Goal: Task Accomplishment & Management: Use online tool/utility

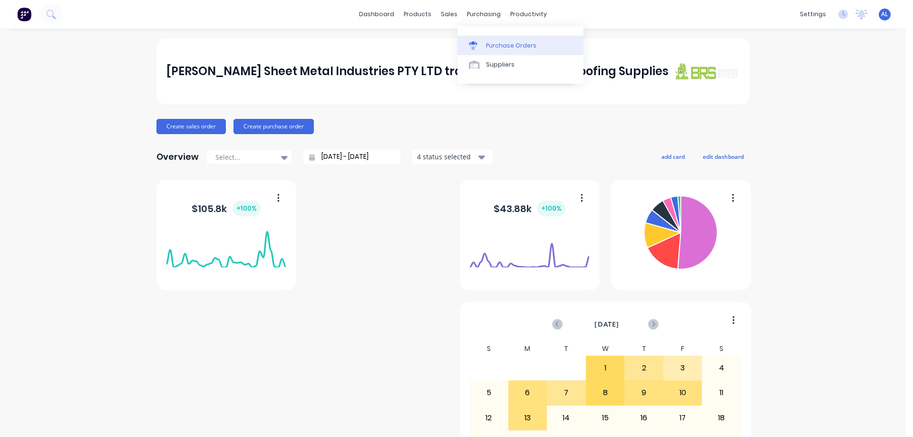
click at [474, 42] on icon at bounding box center [473, 45] width 9 height 9
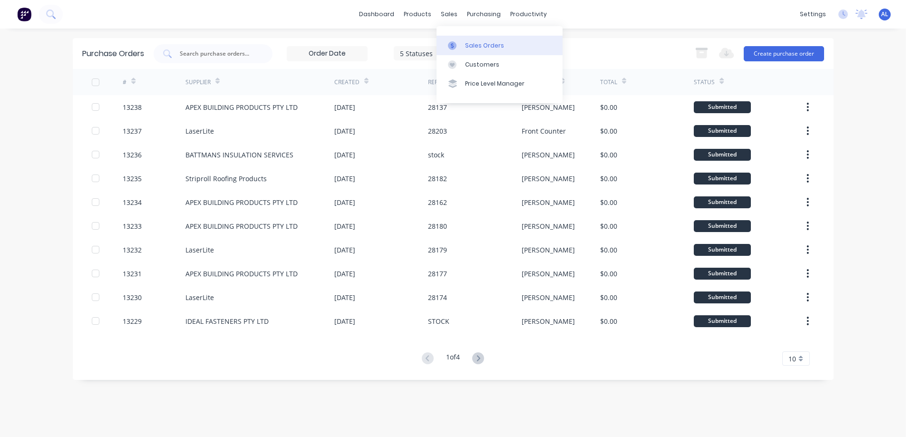
click at [487, 45] on div "Sales Orders" at bounding box center [484, 45] width 39 height 9
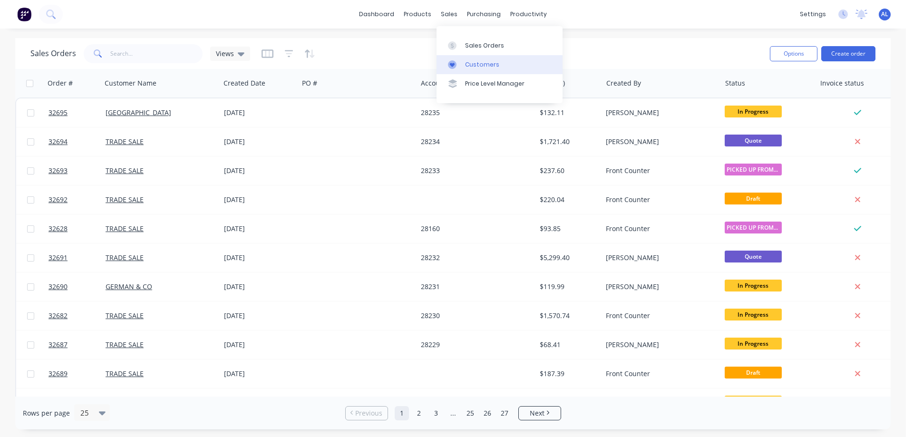
click at [470, 61] on div "Customers" at bounding box center [482, 64] width 34 height 9
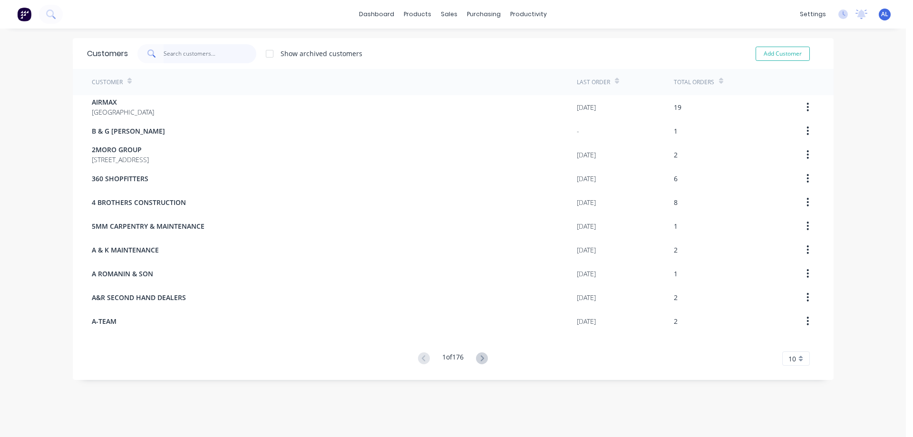
click at [190, 53] on input "text" at bounding box center [209, 53] width 93 height 19
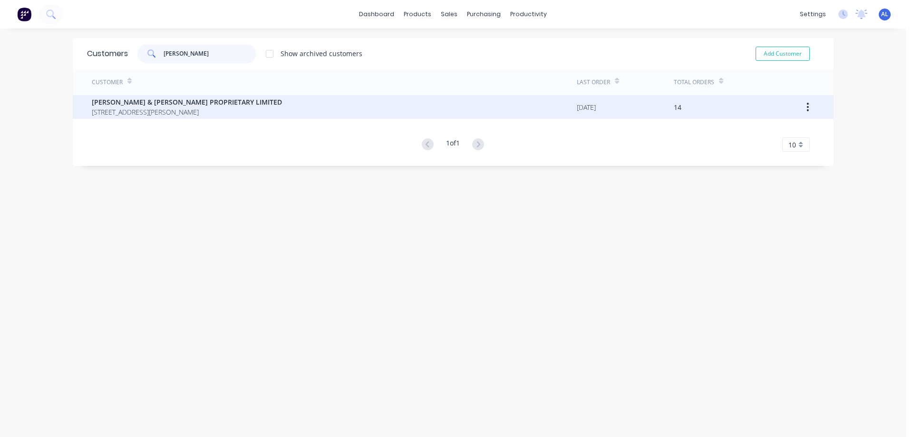
type input "[PERSON_NAME]"
click at [211, 105] on span "[PERSON_NAME] & [PERSON_NAME] PROPRIETARY LIMITED" at bounding box center [187, 102] width 190 height 10
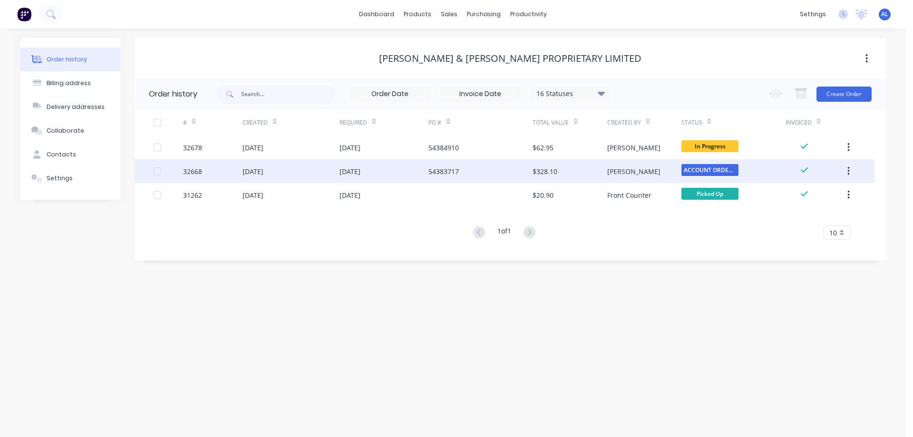
click at [602, 170] on div "$328.10" at bounding box center [569, 171] width 74 height 24
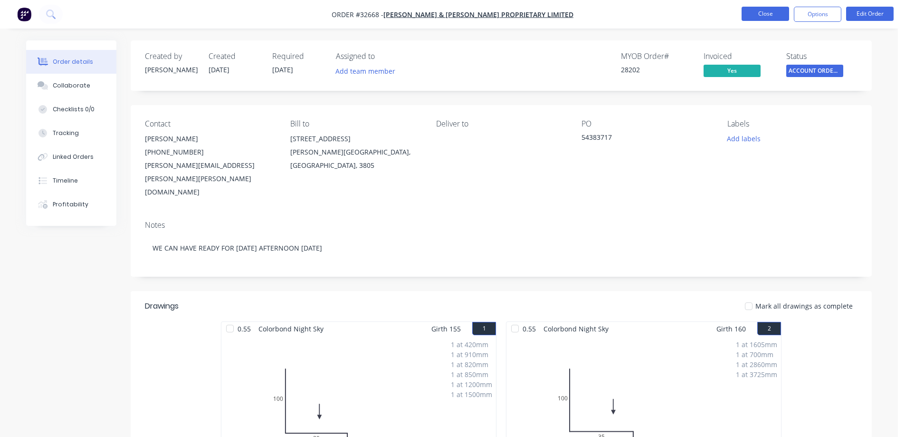
click at [765, 16] on button "Close" at bounding box center [766, 14] width 48 height 14
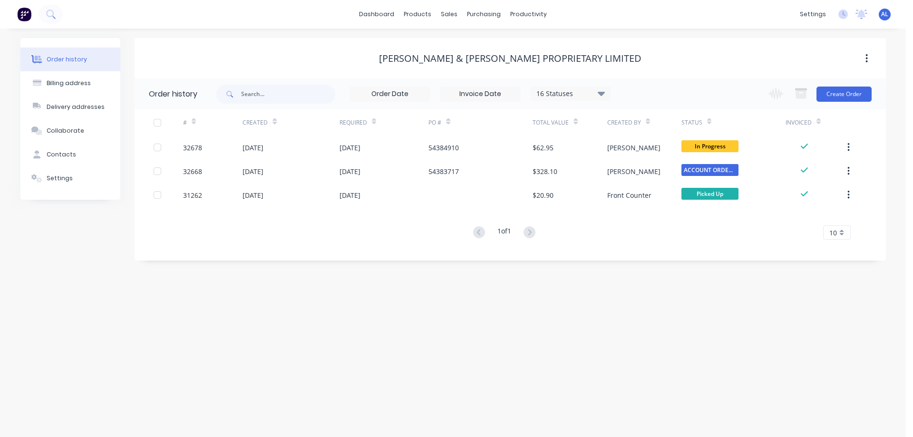
click at [23, 18] on img at bounding box center [24, 14] width 14 height 14
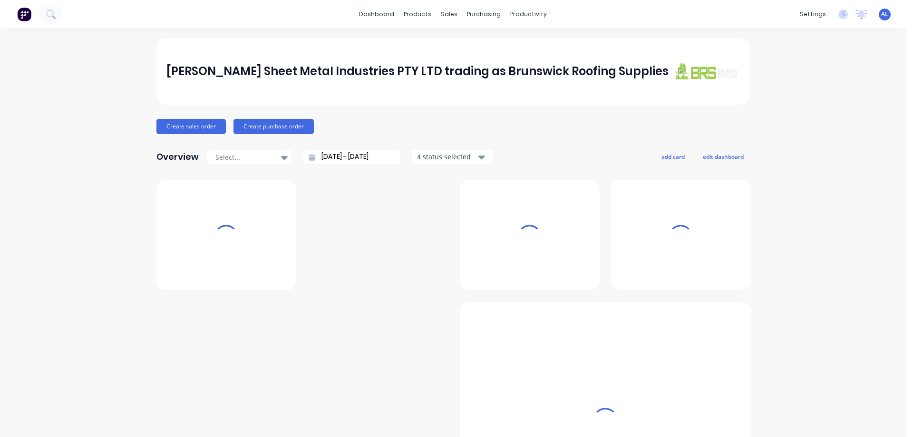
click at [67, 23] on div "Sales Orders" at bounding box center [48, 19] width 39 height 9
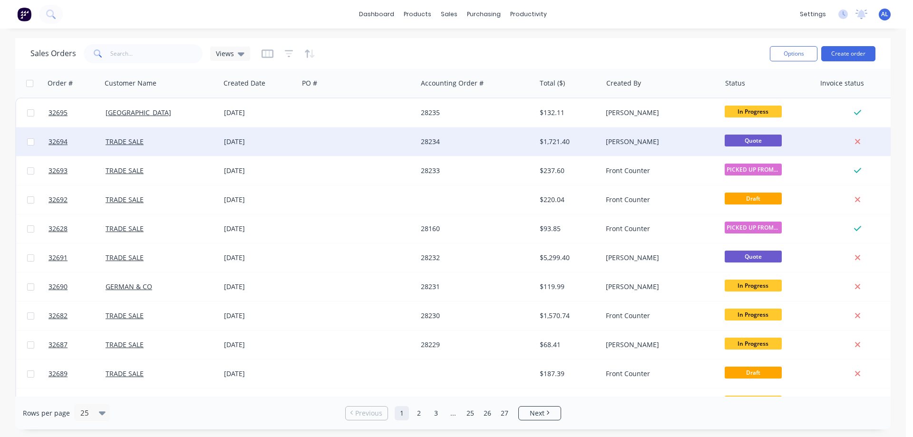
click at [472, 137] on div "28234" at bounding box center [476, 141] width 118 height 29
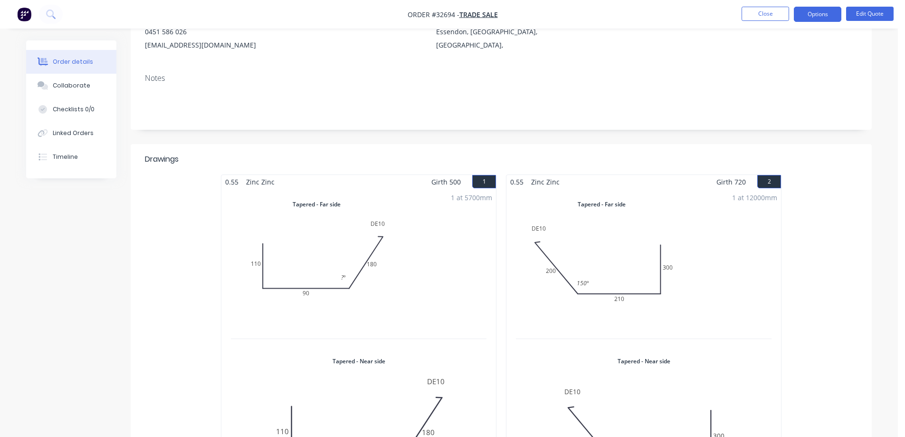
scroll to position [95, 0]
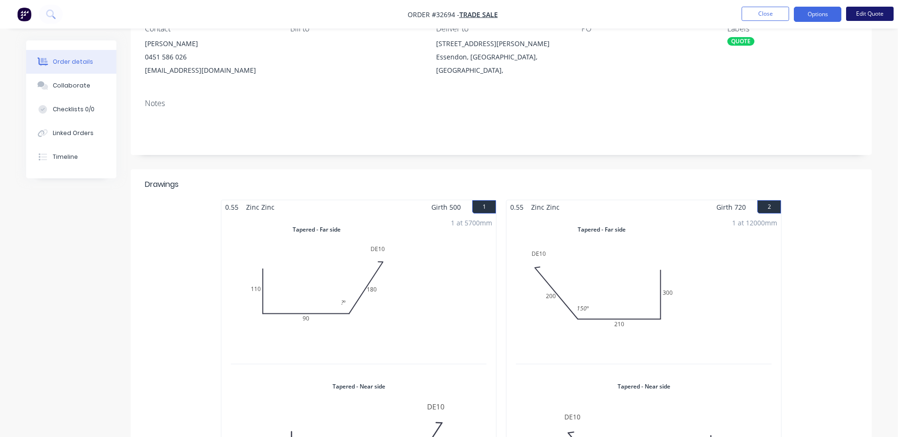
click at [888, 17] on button "Edit Quote" at bounding box center [870, 14] width 48 height 14
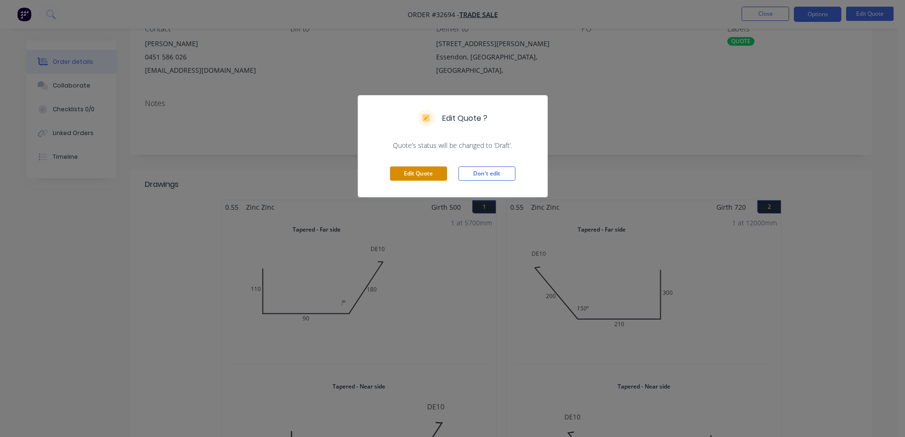
click at [415, 175] on button "Edit Quote" at bounding box center [418, 173] width 57 height 14
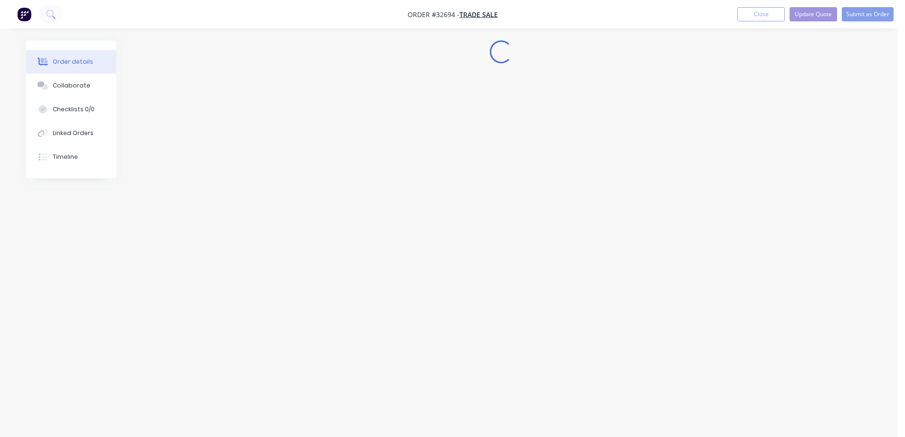
scroll to position [0, 0]
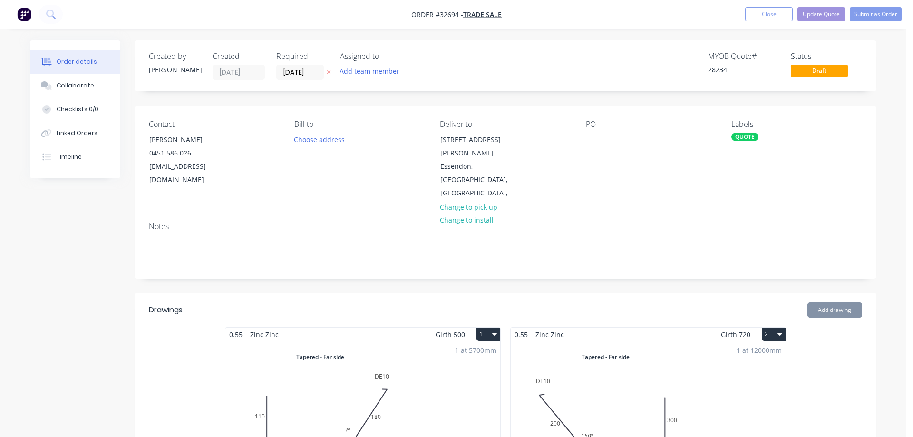
type input "$9.40"
type input "$733.20"
type input "$2.00"
type input "$150.00"
type input "$15.50"
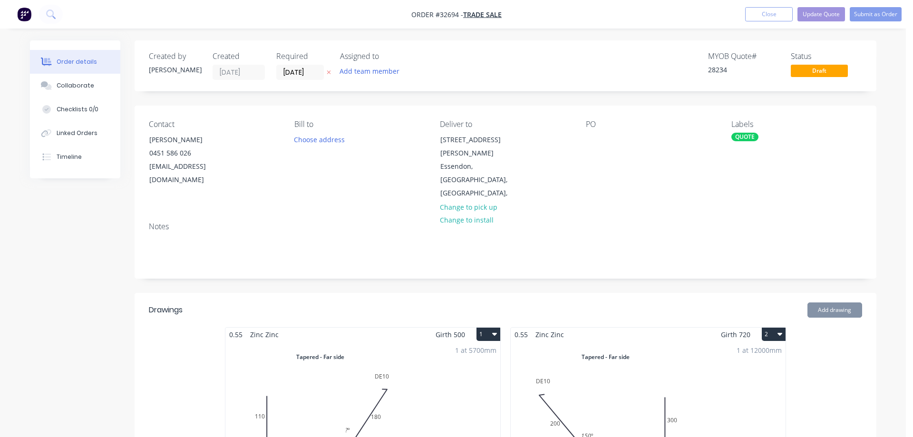
type input "$77.50"
type input "$2.50"
type input "$12.50"
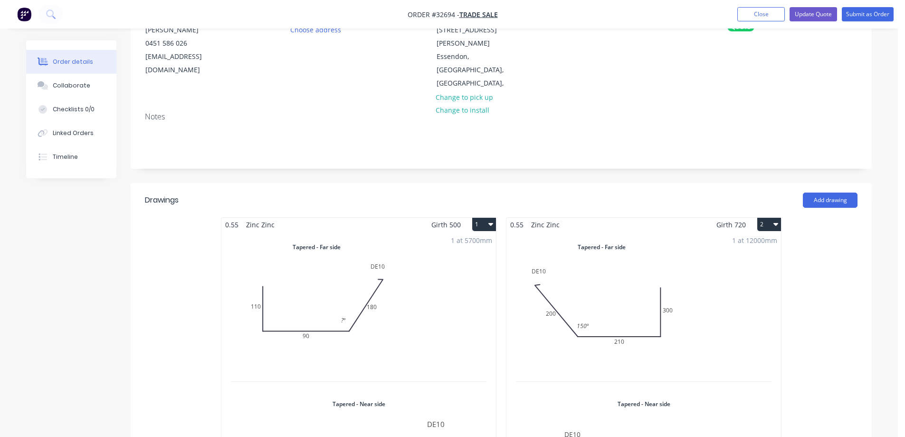
scroll to position [285, 0]
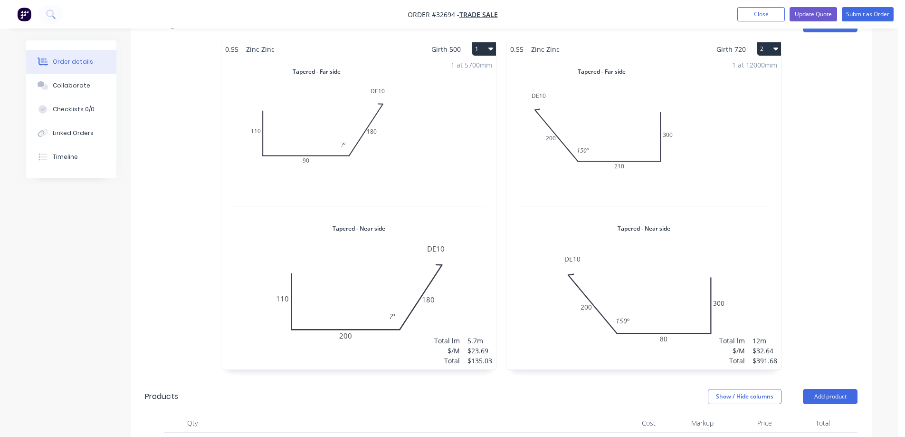
click at [698, 177] on div "1 at 12000mm Total lm $/M Total 12m $32.64 $391.68" at bounding box center [644, 212] width 275 height 313
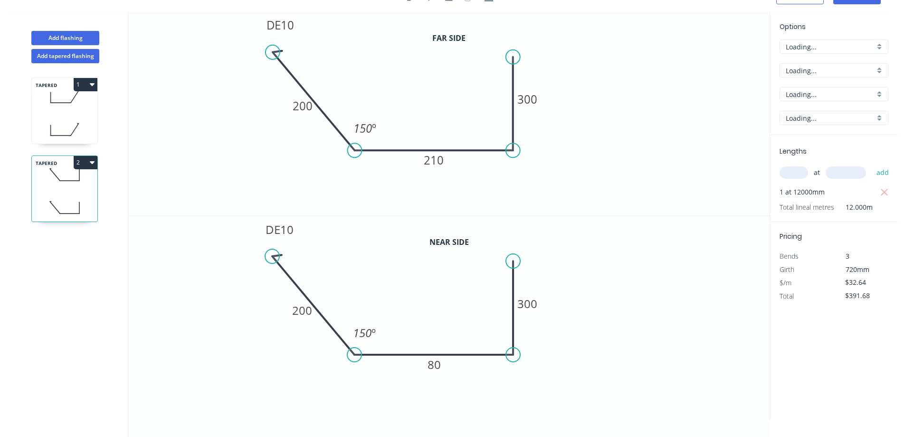
scroll to position [18, 0]
click at [439, 363] on tspan "80" at bounding box center [434, 364] width 13 height 16
click at [882, 193] on icon "button" at bounding box center [885, 192] width 9 height 11
type input "$0.00"
drag, startPoint x: 789, startPoint y: 166, endPoint x: 788, endPoint y: 187, distance: 21.0
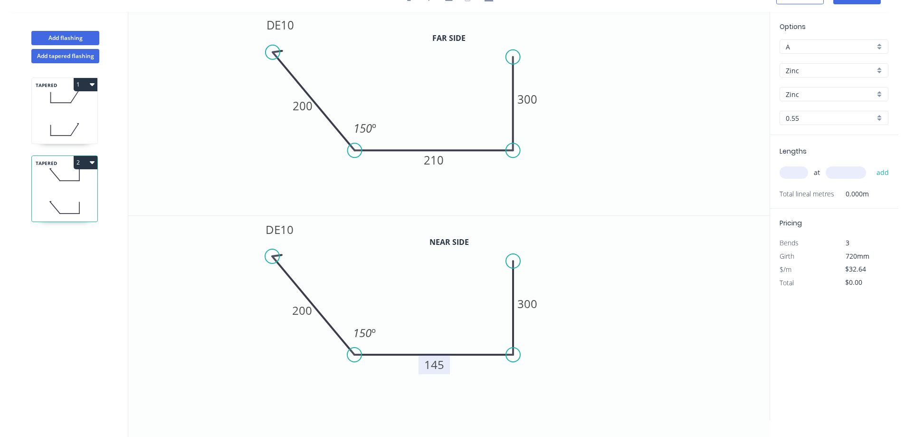
click at [789, 170] on input "text" at bounding box center [794, 172] width 29 height 12
type input "1"
type input "600"
click at [872, 164] on button "add" at bounding box center [883, 172] width 22 height 16
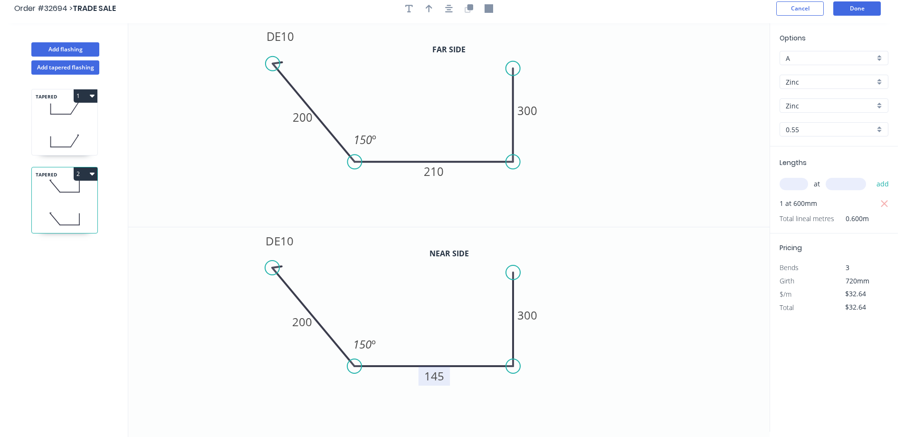
scroll to position [0, 0]
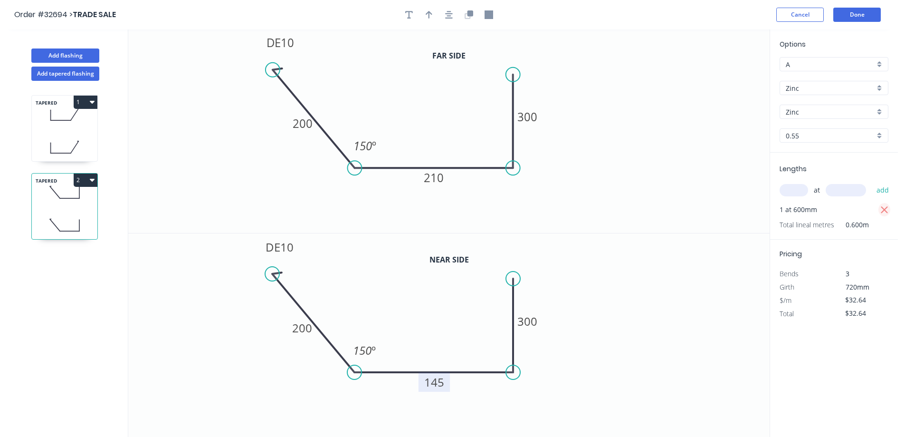
click at [888, 207] on icon "button" at bounding box center [884, 209] width 7 height 7
type input "$0.00"
drag, startPoint x: 796, startPoint y: 190, endPoint x: 654, endPoint y: 225, distance: 146.5
click at [788, 193] on input "text" at bounding box center [794, 190] width 29 height 12
type input "1"
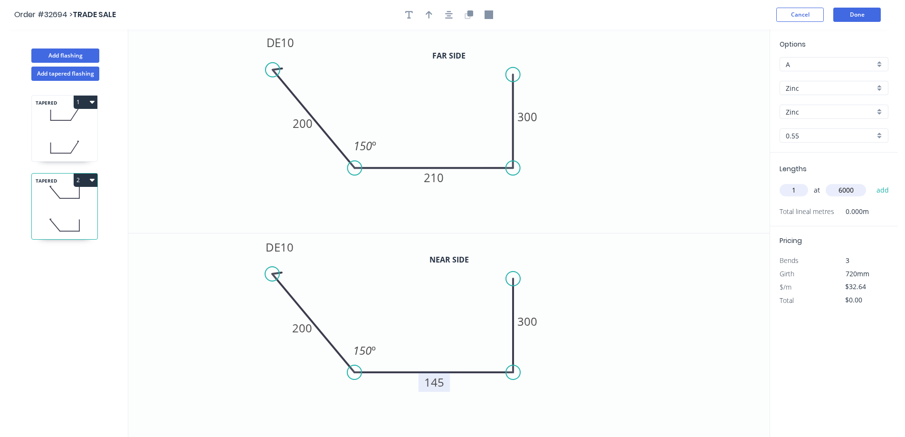
type input "6000"
click at [872, 182] on button "add" at bounding box center [883, 190] width 22 height 16
type input "$195.84"
click at [864, 13] on button "Done" at bounding box center [858, 15] width 48 height 14
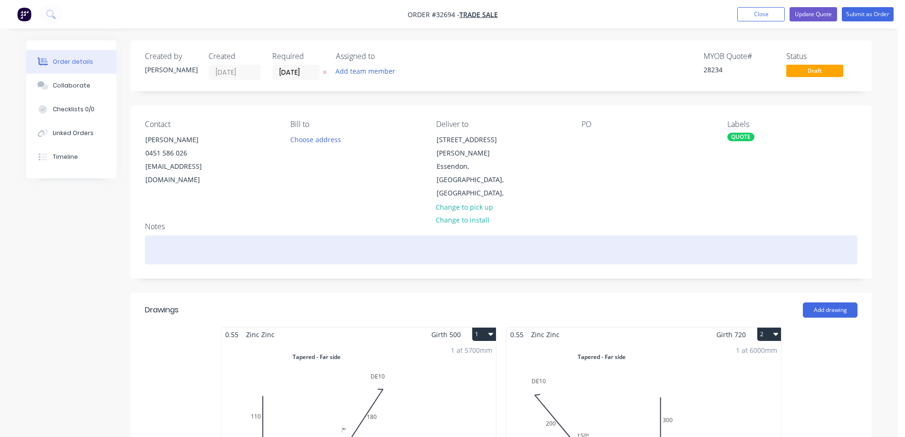
scroll to position [238, 0]
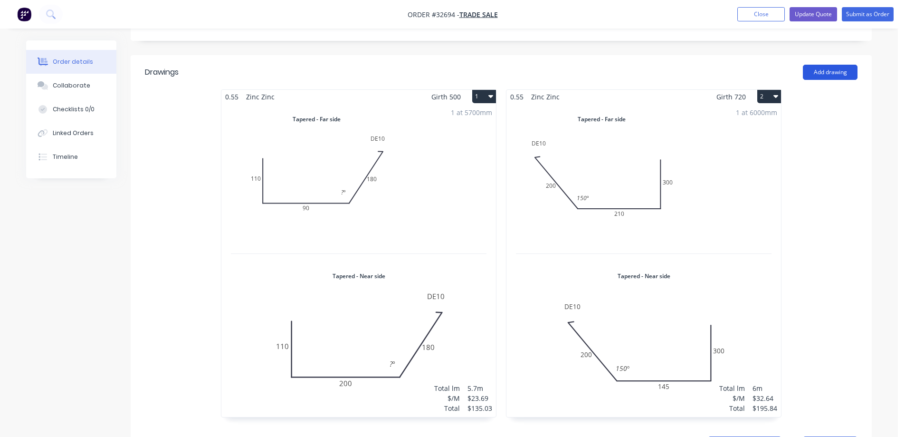
click at [845, 65] on button "Add drawing" at bounding box center [830, 72] width 55 height 15
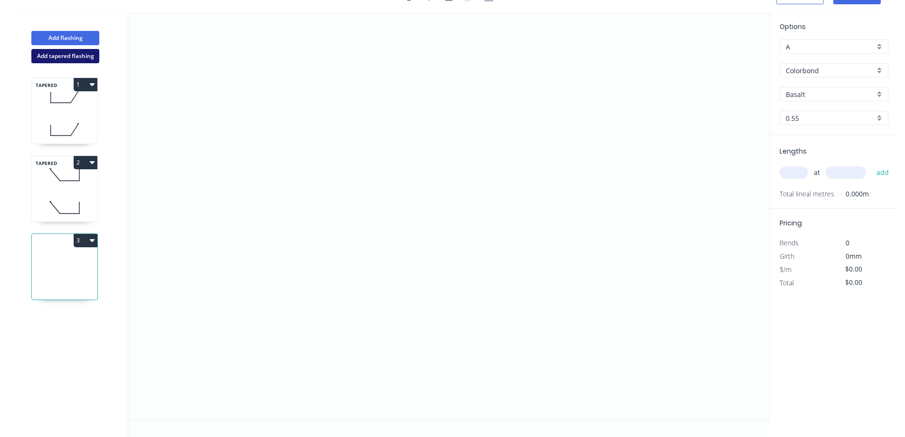
click at [84, 59] on button "Add tapered flashing" at bounding box center [65, 56] width 68 height 14
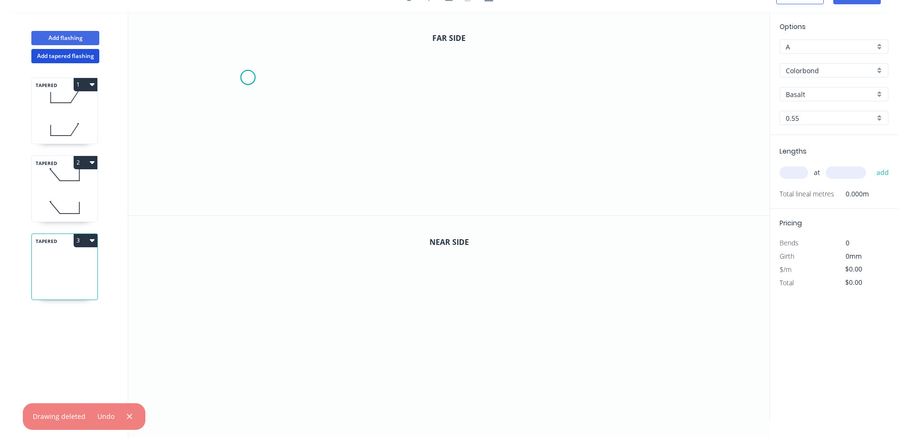
click at [248, 78] on icon "0" at bounding box center [449, 113] width 642 height 203
click at [322, 166] on icon "0" at bounding box center [449, 113] width 642 height 203
drag, startPoint x: 481, startPoint y: 144, endPoint x: 487, endPoint y: 122, distance: 23.8
click at [481, 144] on icon "0 ?" at bounding box center [449, 113] width 642 height 203
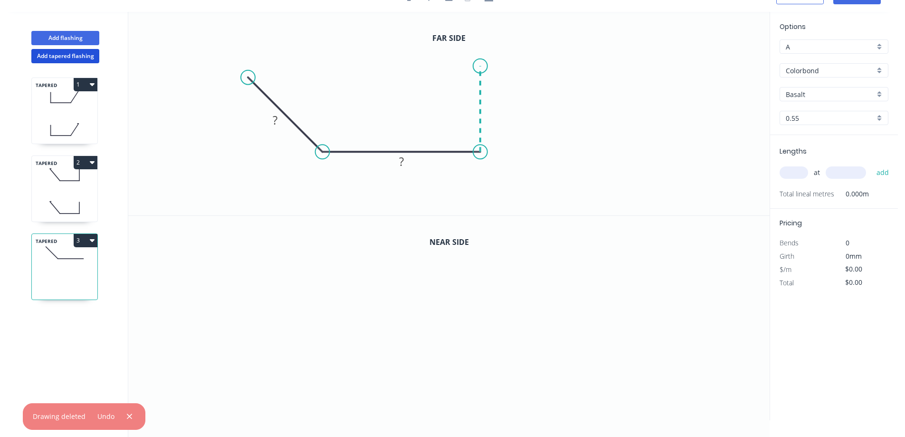
click at [487, 66] on icon "0 ? ?" at bounding box center [449, 113] width 642 height 203
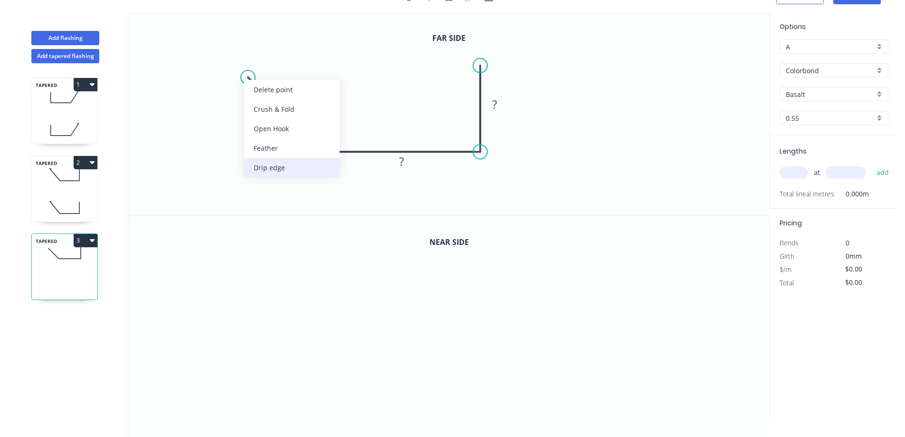
click at [279, 169] on div "Drip edge" at bounding box center [292, 167] width 96 height 19
click at [270, 113] on div "Flip bend" at bounding box center [298, 109] width 96 height 19
click at [275, 122] on tspan "?" at bounding box center [275, 120] width 5 height 16
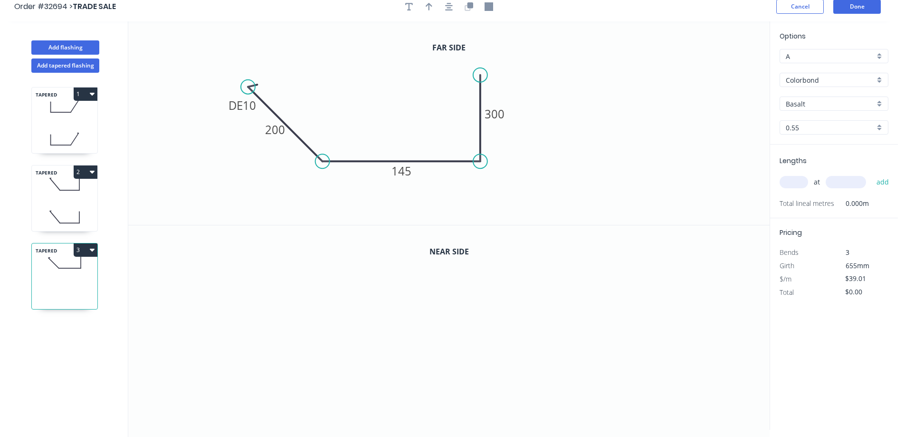
scroll to position [0, 0]
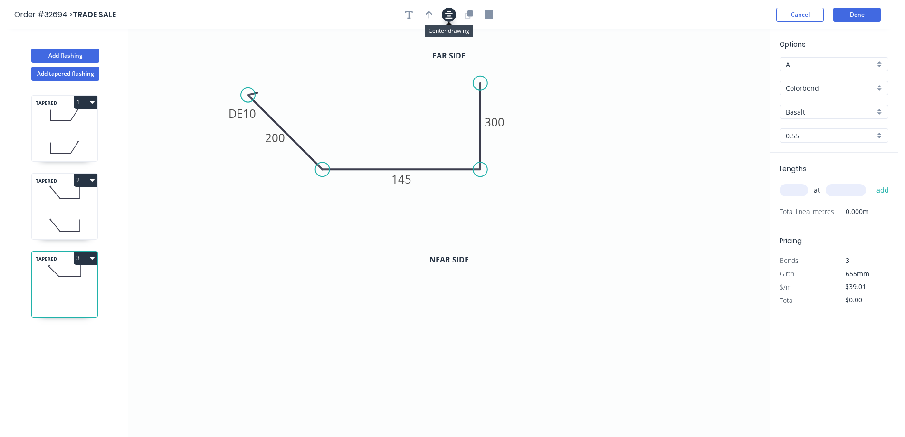
click at [452, 15] on icon "button" at bounding box center [449, 14] width 8 height 9
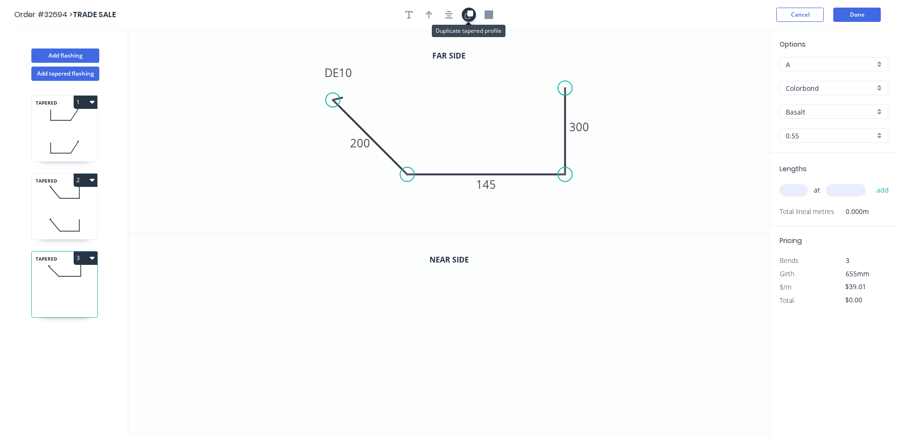
click at [467, 16] on icon "button" at bounding box center [469, 14] width 9 height 9
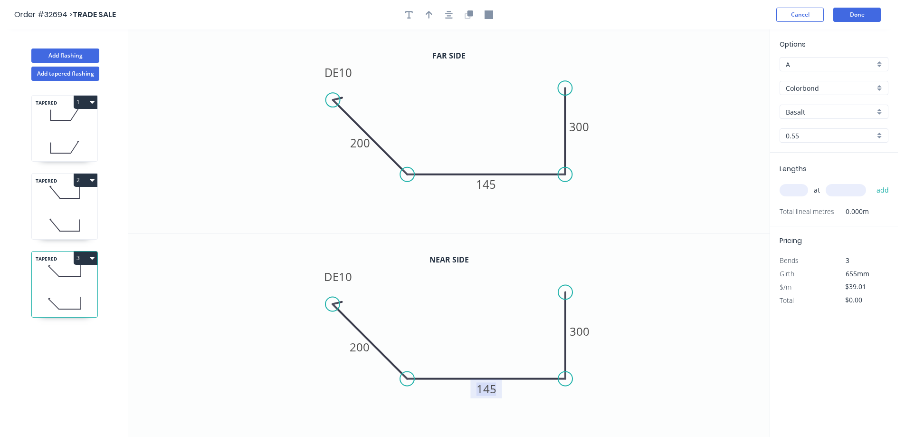
click at [492, 387] on tspan "145" at bounding box center [487, 389] width 20 height 16
type input "$40.01"
click at [803, 195] on input "text" at bounding box center [794, 190] width 29 height 12
type input "1"
type input "6000"
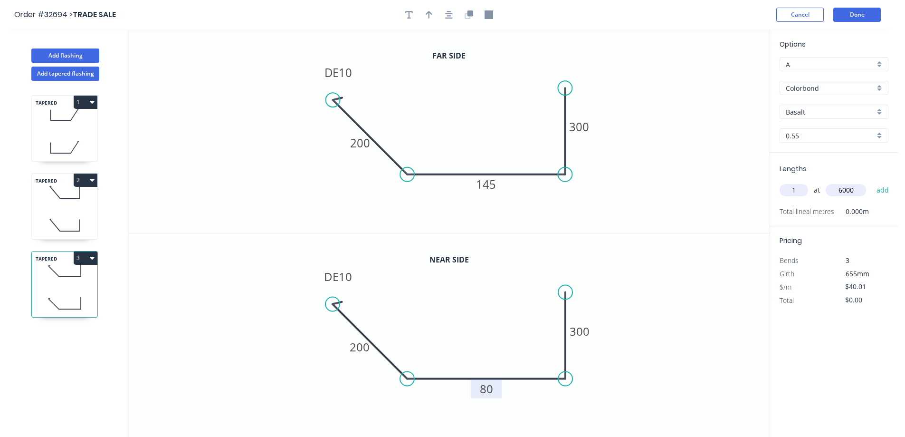
click at [872, 182] on button "add" at bounding box center [883, 190] width 22 height 16
type input "$240.06"
click at [878, 87] on div "Colorbond" at bounding box center [834, 88] width 109 height 14
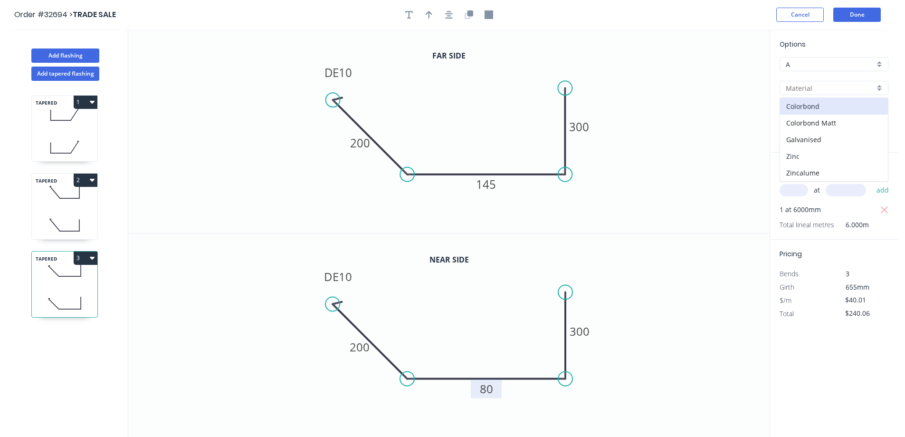
click at [811, 161] on div "Zinc" at bounding box center [834, 156] width 108 height 17
type input "Zinc"
type input "$32.64"
type input "$195.84"
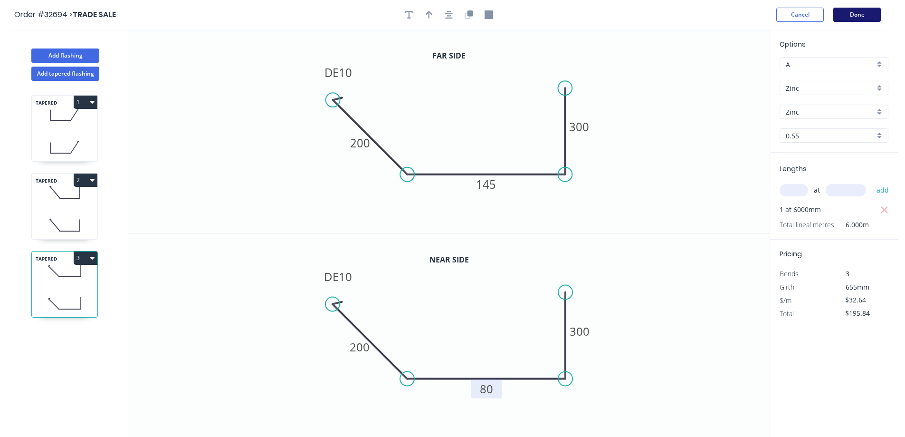
click at [870, 14] on button "Done" at bounding box center [858, 15] width 48 height 14
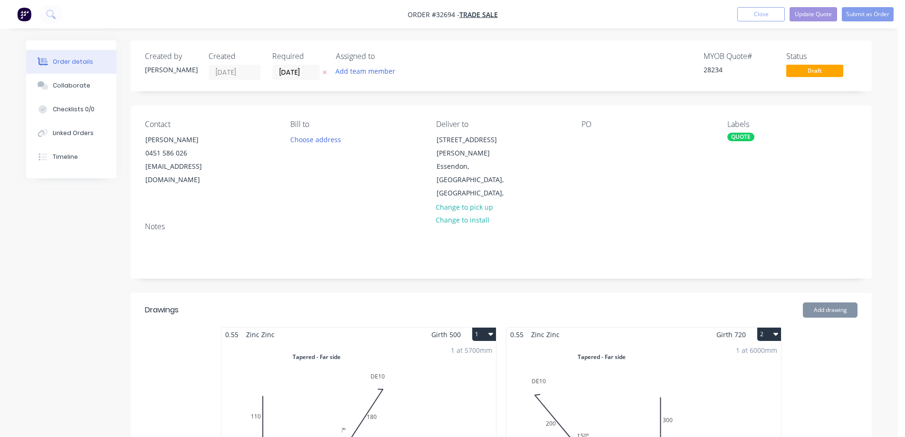
type input "$9.40"
type input "$733.20"
type input "$2.00"
type input "$150.00"
type input "$15.50"
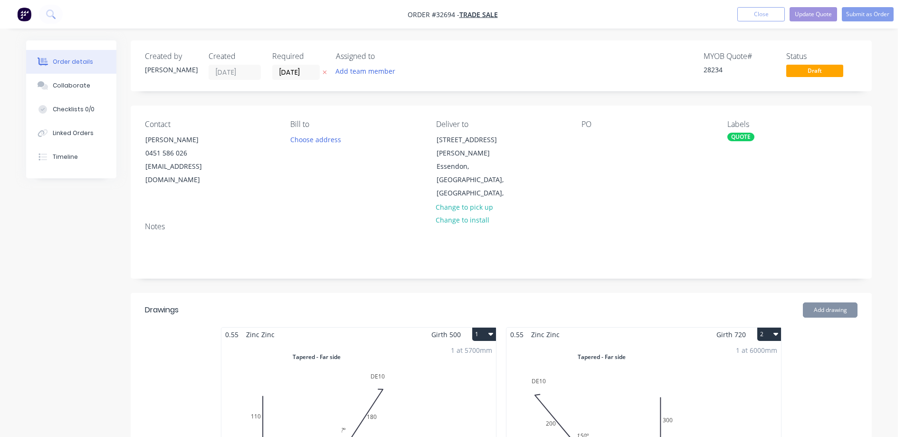
type input "$77.50"
type input "$2.50"
type input "$12.50"
click at [815, 15] on button "Update Quote" at bounding box center [814, 14] width 48 height 14
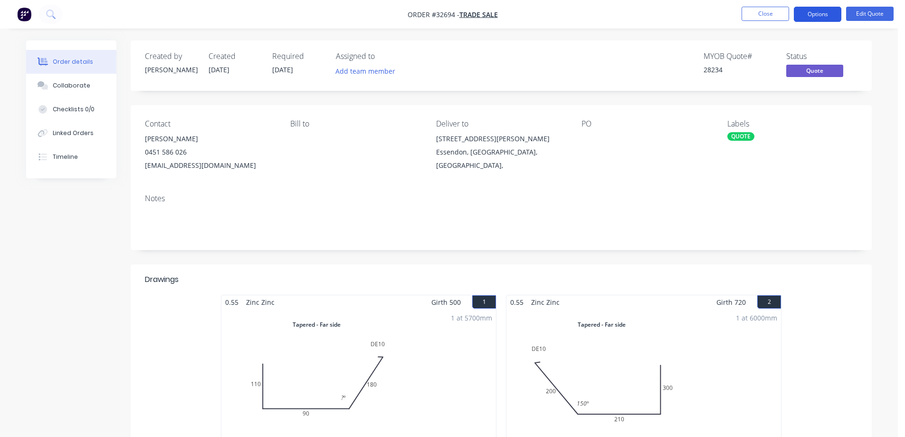
click at [812, 16] on button "Options" at bounding box center [818, 14] width 48 height 15
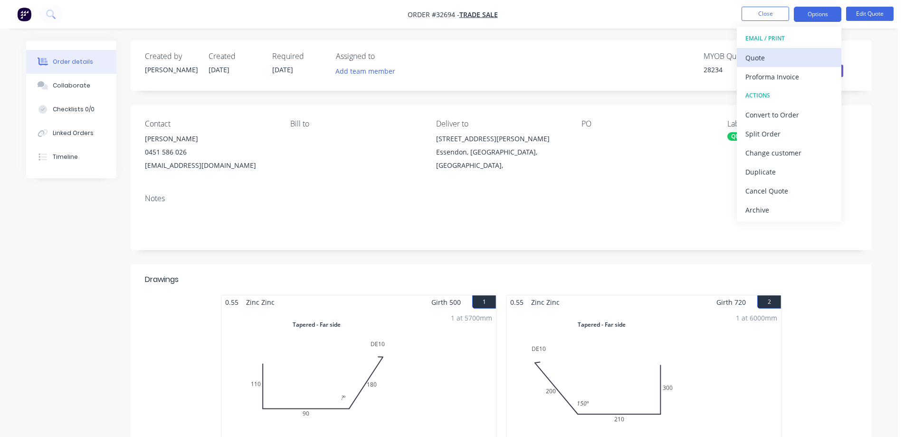
click at [779, 60] on div "Quote" at bounding box center [789, 58] width 87 height 14
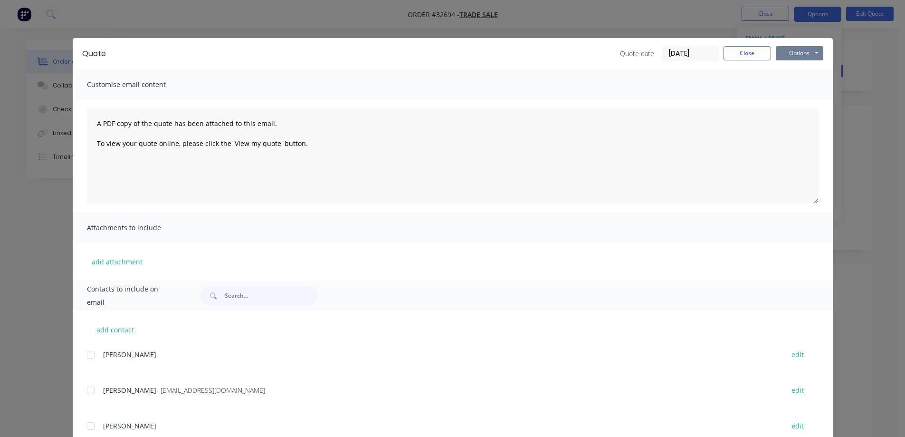
click at [787, 53] on button "Options" at bounding box center [800, 53] width 48 height 14
click at [796, 83] on button "Print" at bounding box center [806, 86] width 61 height 16
click at [751, 57] on button "Close" at bounding box center [748, 53] width 48 height 14
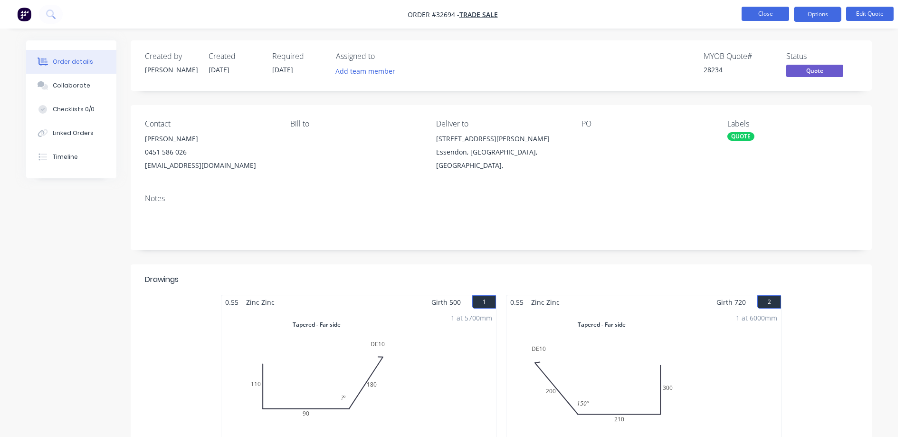
click at [777, 9] on button "Close" at bounding box center [766, 14] width 48 height 14
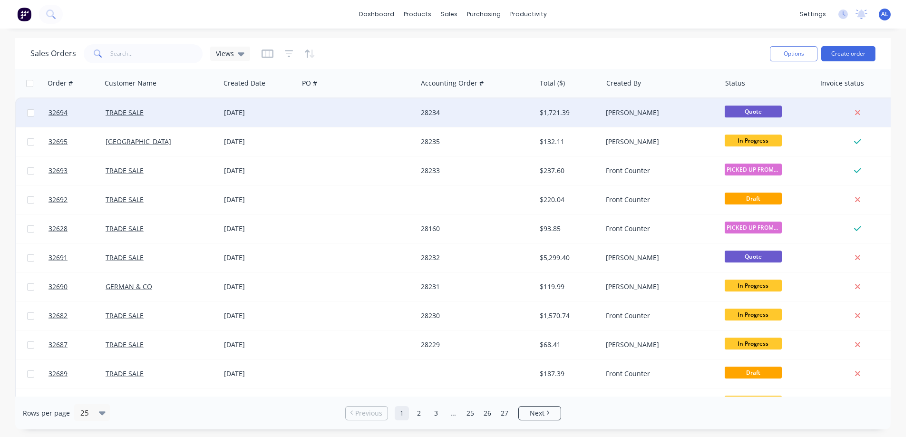
drag, startPoint x: 450, startPoint y: 114, endPoint x: 449, endPoint y: 118, distance: 5.0
click at [449, 118] on div "28234" at bounding box center [476, 112] width 118 height 29
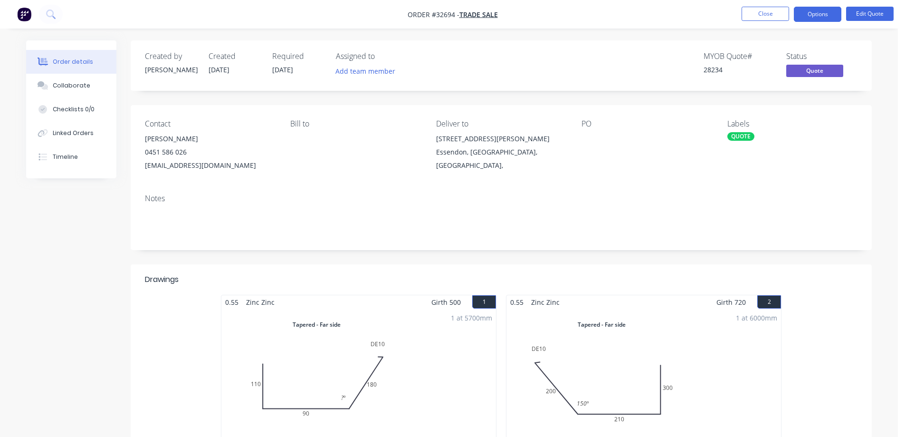
click at [173, 166] on div "[EMAIL_ADDRESS][DOMAIN_NAME]" at bounding box center [210, 165] width 130 height 13
click at [172, 157] on div "0451 586 026" at bounding box center [210, 151] width 130 height 13
click at [861, 12] on button "Edit Quote" at bounding box center [870, 14] width 48 height 14
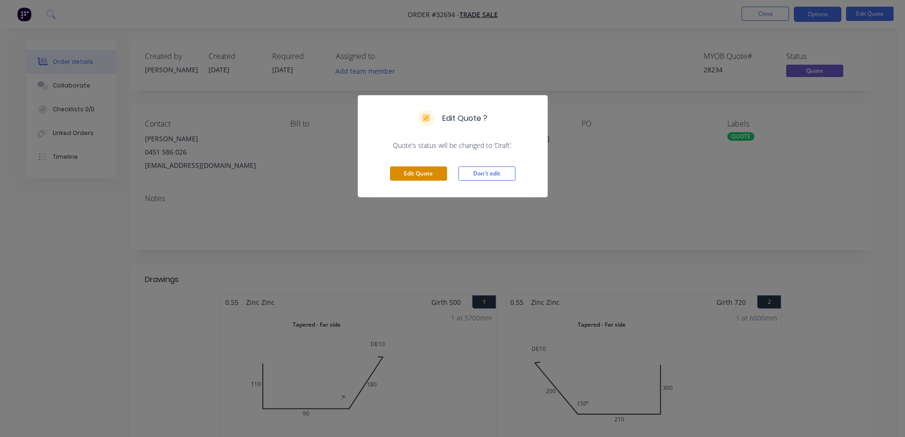
click at [414, 177] on button "Edit Quote" at bounding box center [418, 173] width 57 height 14
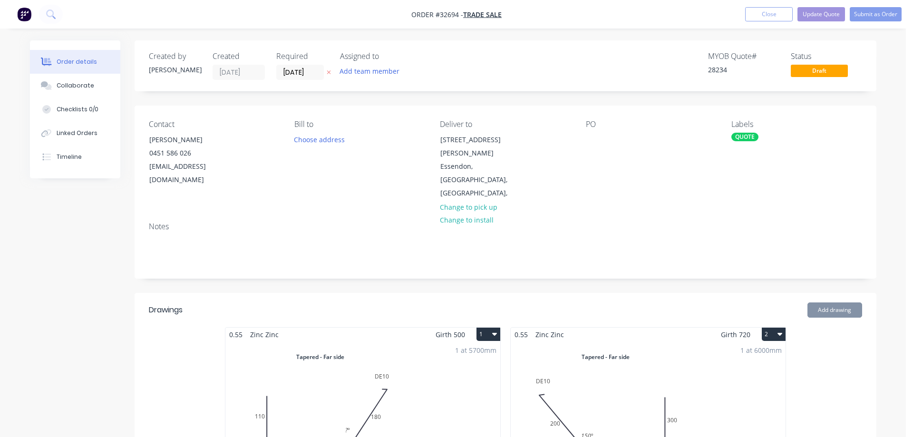
type input "$9.40"
type input "$733.20"
type input "$2.00"
type input "$150.00"
type input "$15.50"
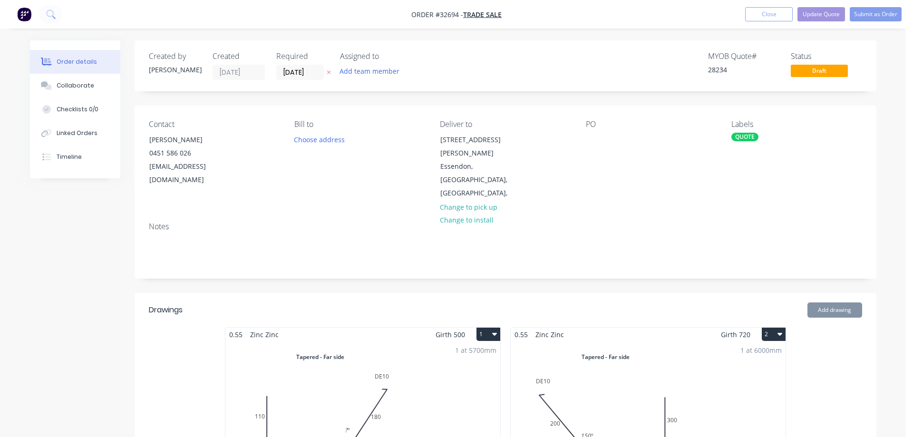
type input "$77.50"
type input "$2.50"
type input "$12.50"
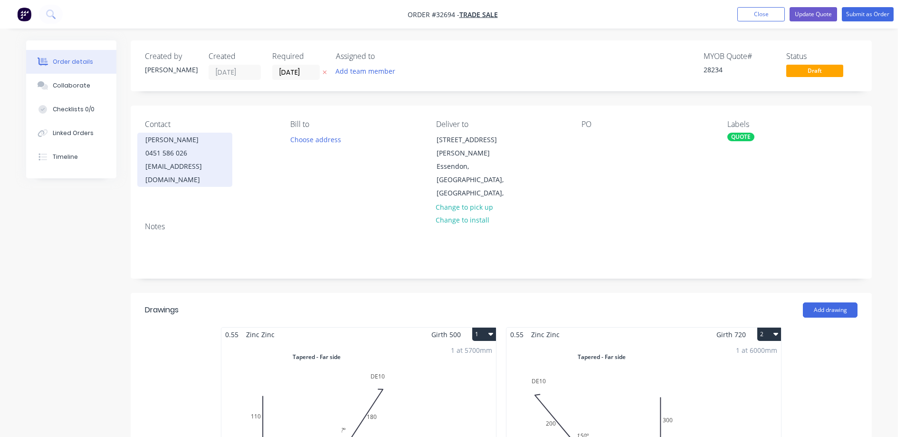
click at [168, 152] on div "0451 586 026" at bounding box center [184, 152] width 79 height 13
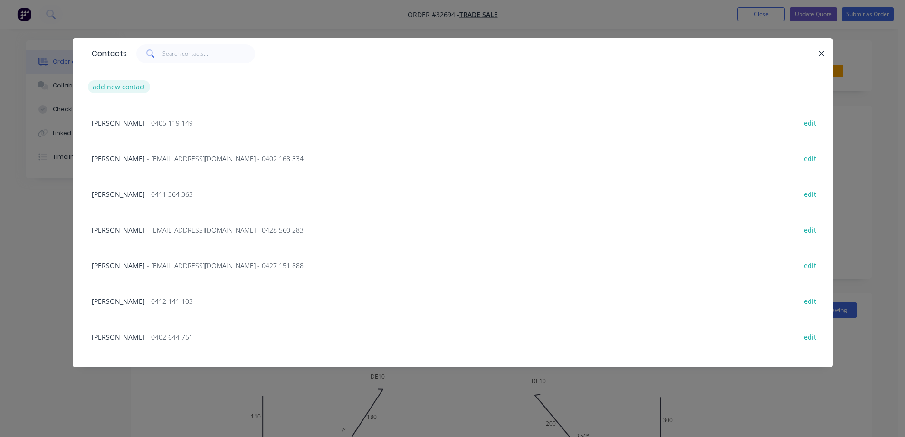
click at [134, 88] on button "add new contact" at bounding box center [119, 86] width 63 height 13
select select "AU"
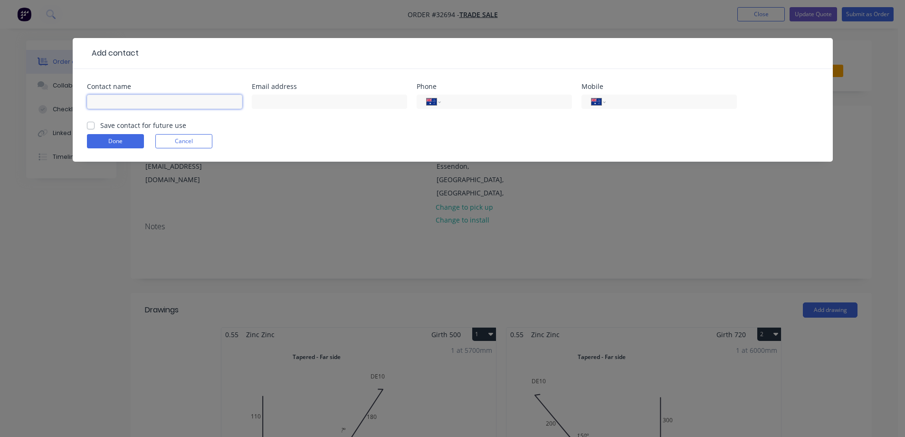
click at [144, 101] on input "text" at bounding box center [164, 102] width 155 height 14
type input "[PERSON_NAME]"
click at [352, 101] on input "text" at bounding box center [329, 102] width 155 height 14
paste input "Central Roofing And Renovations <[EMAIL_ADDRESS][DOMAIN_NAME]>"
type input "[EMAIL_ADDRESS][DOMAIN_NAME]"
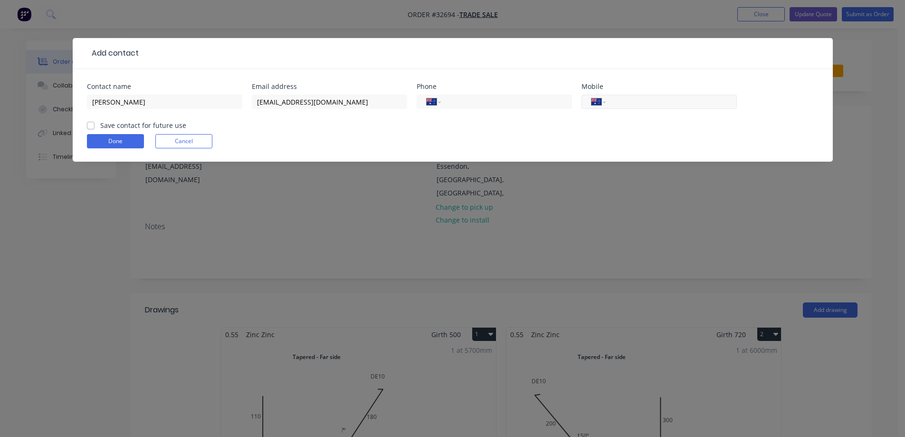
drag, startPoint x: 683, startPoint y: 93, endPoint x: 680, endPoint y: 97, distance: 5.1
click at [683, 93] on div "International [GEOGRAPHIC_DATA] [GEOGRAPHIC_DATA] [GEOGRAPHIC_DATA] [GEOGRAPHIC…" at bounding box center [659, 106] width 155 height 28
click at [677, 104] on input "tel" at bounding box center [670, 101] width 114 height 11
paste input "0451 586 026"
type input "0451 586 026"
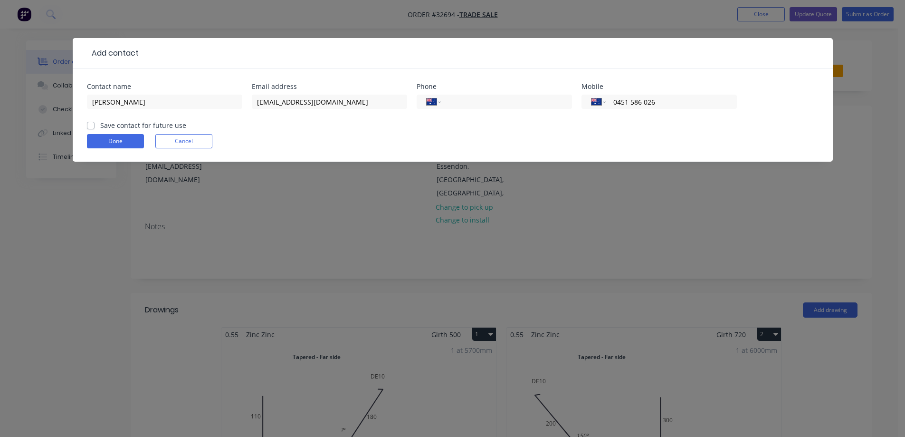
click at [100, 126] on label "Save contact for future use" at bounding box center [143, 125] width 86 height 10
click at [88, 126] on input "Save contact for future use" at bounding box center [91, 124] width 8 height 9
checkbox input "true"
click at [113, 140] on button "Done" at bounding box center [115, 141] width 57 height 14
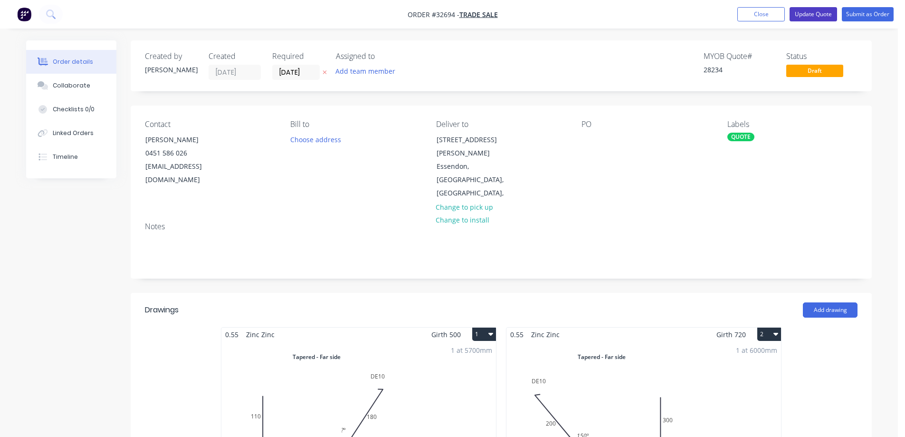
click at [822, 14] on button "Update Quote" at bounding box center [814, 14] width 48 height 14
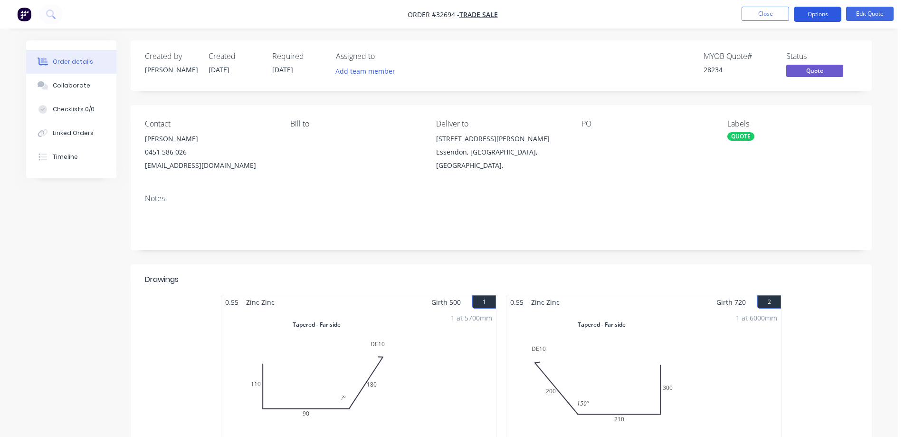
click at [817, 15] on button "Options" at bounding box center [818, 14] width 48 height 15
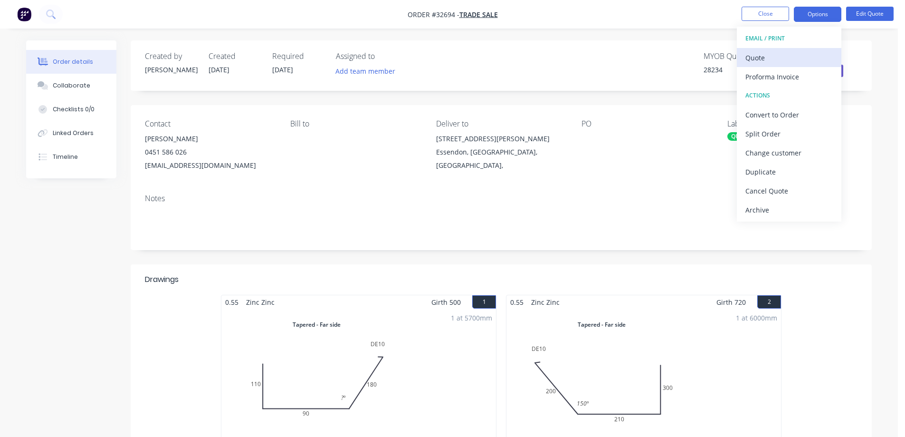
click at [784, 57] on div "Quote" at bounding box center [789, 58] width 87 height 14
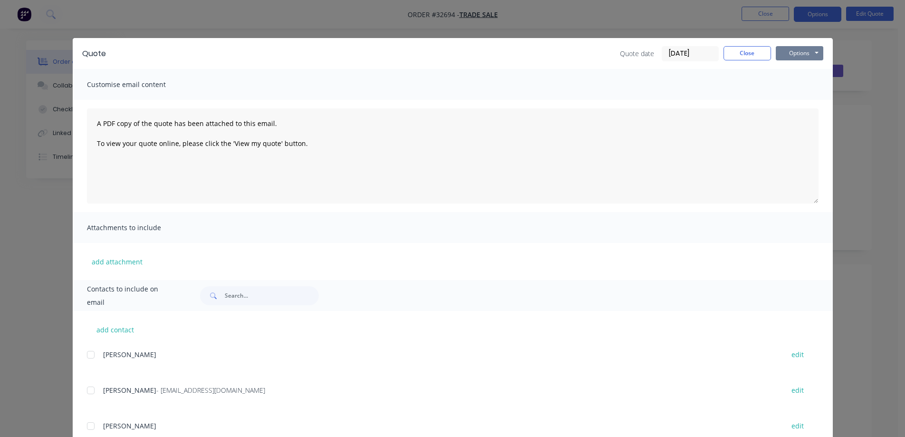
click at [789, 53] on button "Options" at bounding box center [800, 53] width 48 height 14
click at [257, 294] on input "text" at bounding box center [272, 295] width 94 height 19
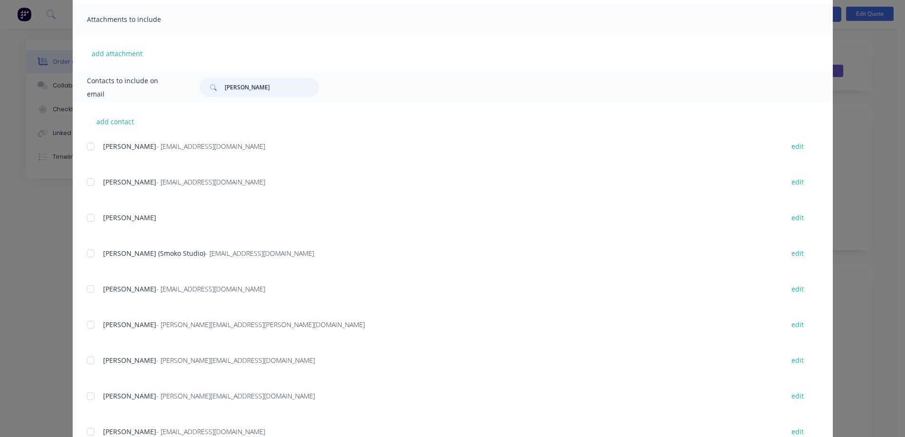
scroll to position [281, 0]
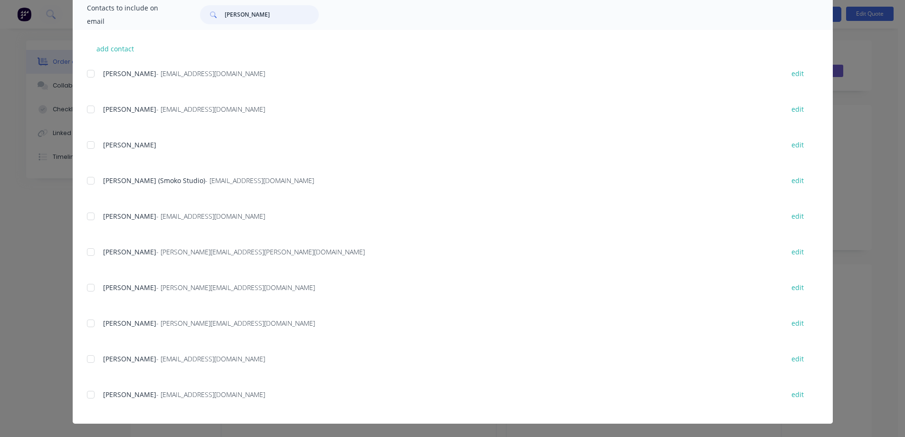
click at [86, 395] on div at bounding box center [90, 394] width 19 height 19
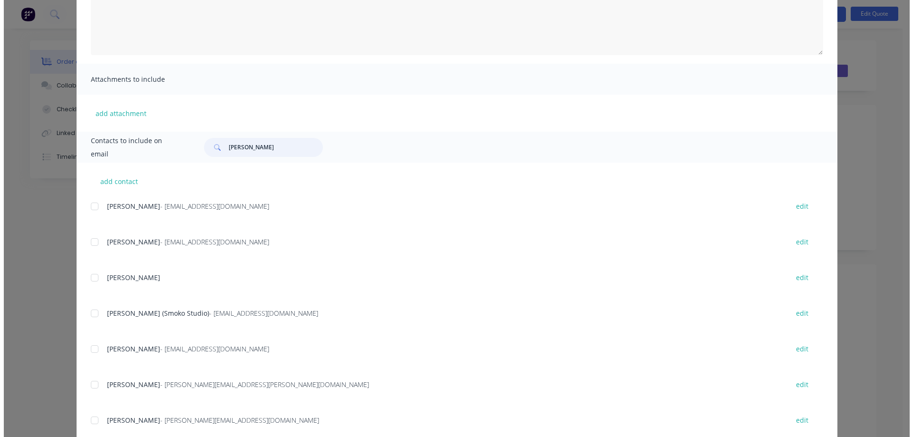
scroll to position [0, 0]
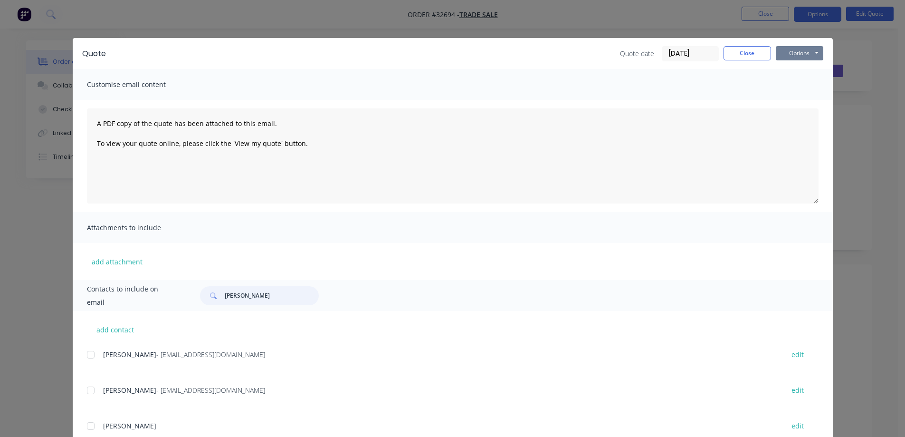
type input "[PERSON_NAME]"
click at [791, 51] on button "Options" at bounding box center [800, 53] width 48 height 14
click at [789, 103] on button "Email" at bounding box center [806, 102] width 61 height 16
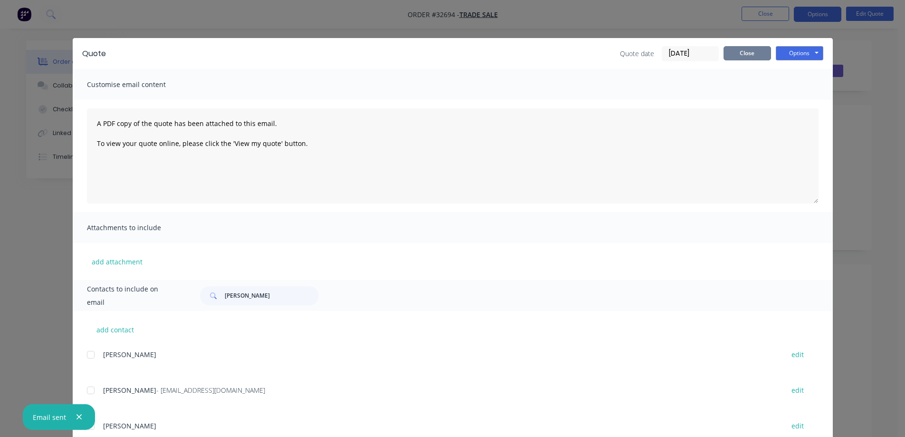
click at [757, 51] on button "Close" at bounding box center [748, 53] width 48 height 14
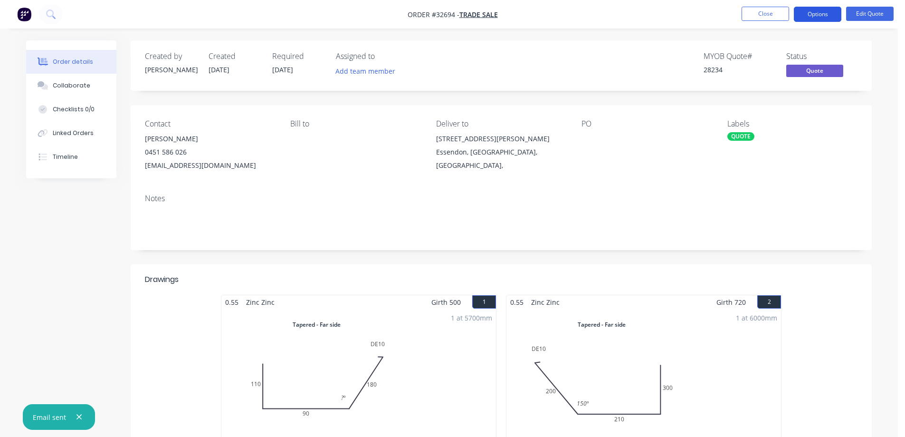
click at [809, 17] on button "Options" at bounding box center [818, 14] width 48 height 15
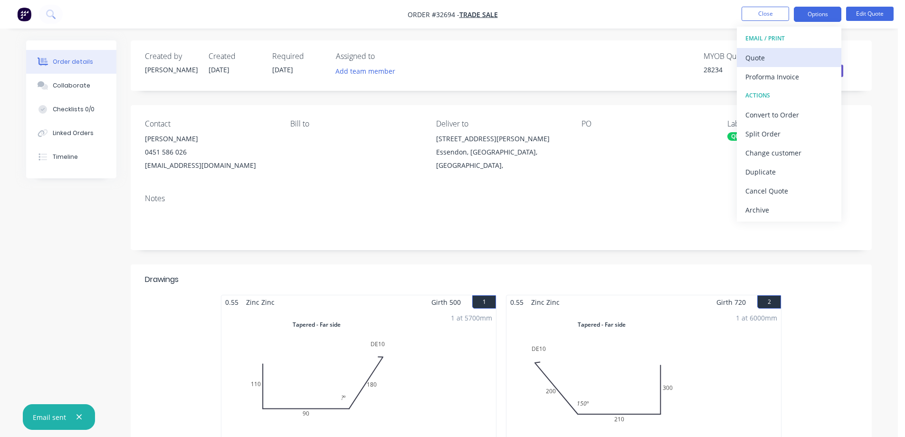
click at [793, 53] on div "Quote" at bounding box center [789, 58] width 87 height 14
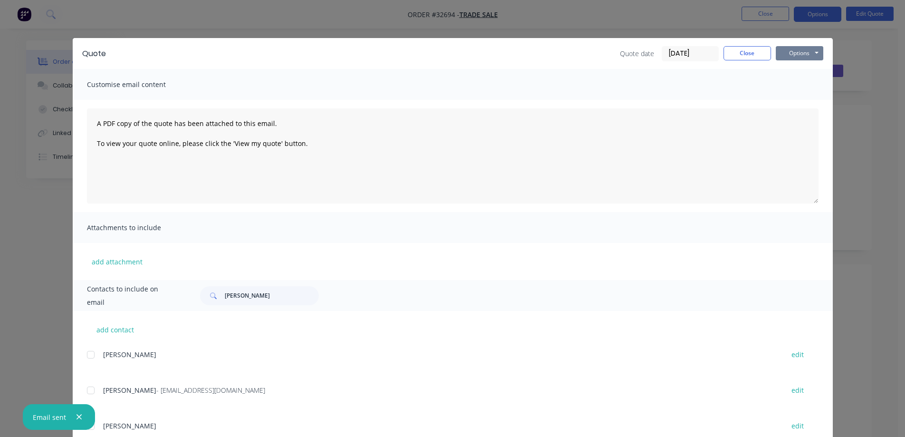
drag, startPoint x: 797, startPoint y: 50, endPoint x: 793, endPoint y: 57, distance: 7.7
click at [797, 51] on button "Options" at bounding box center [800, 53] width 48 height 14
click at [819, 85] on button "Print" at bounding box center [806, 86] width 61 height 16
click at [756, 56] on button "Close" at bounding box center [748, 53] width 48 height 14
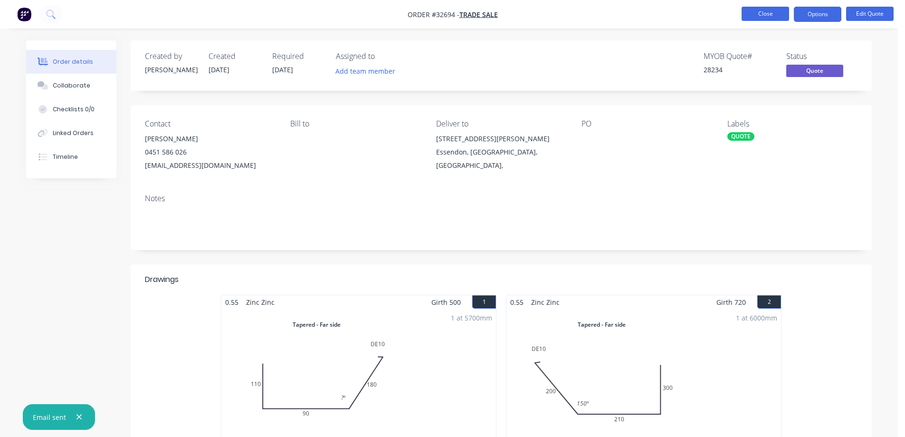
click at [756, 13] on button "Close" at bounding box center [766, 14] width 48 height 14
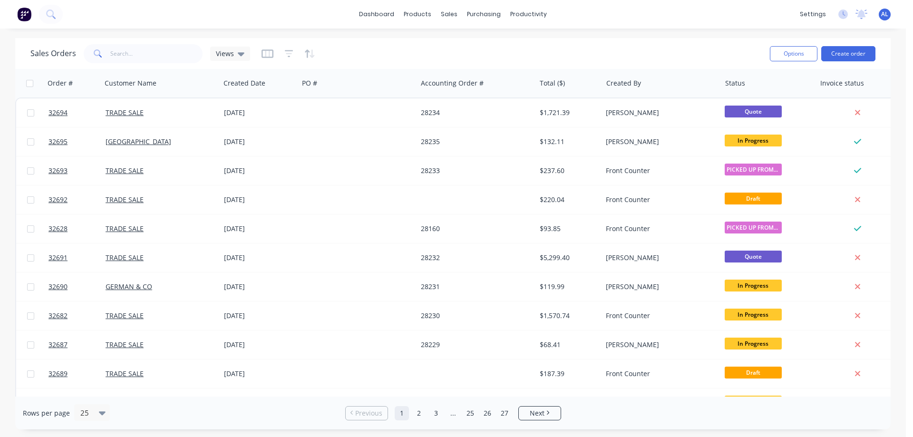
click at [24, 16] on img at bounding box center [24, 14] width 14 height 14
